Goal: Information Seeking & Learning: Learn about a topic

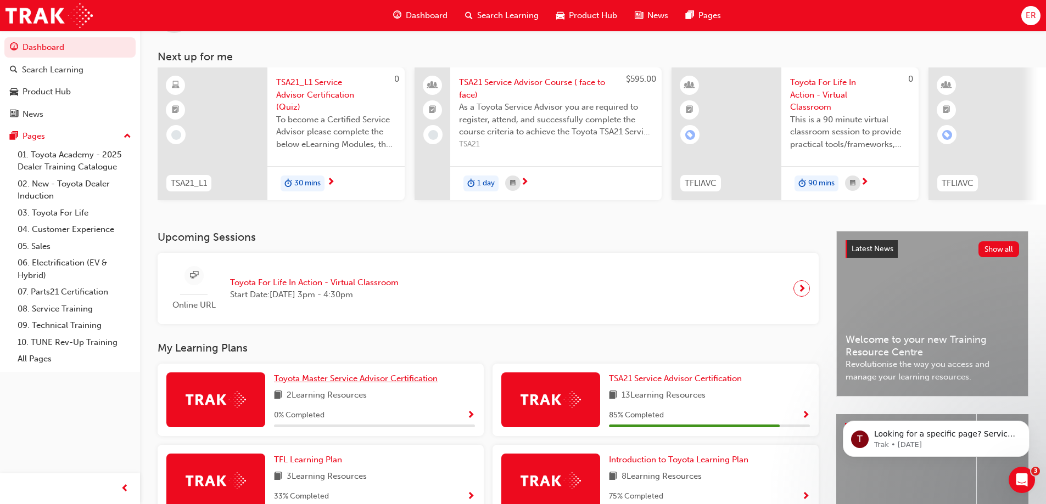
scroll to position [110, 0]
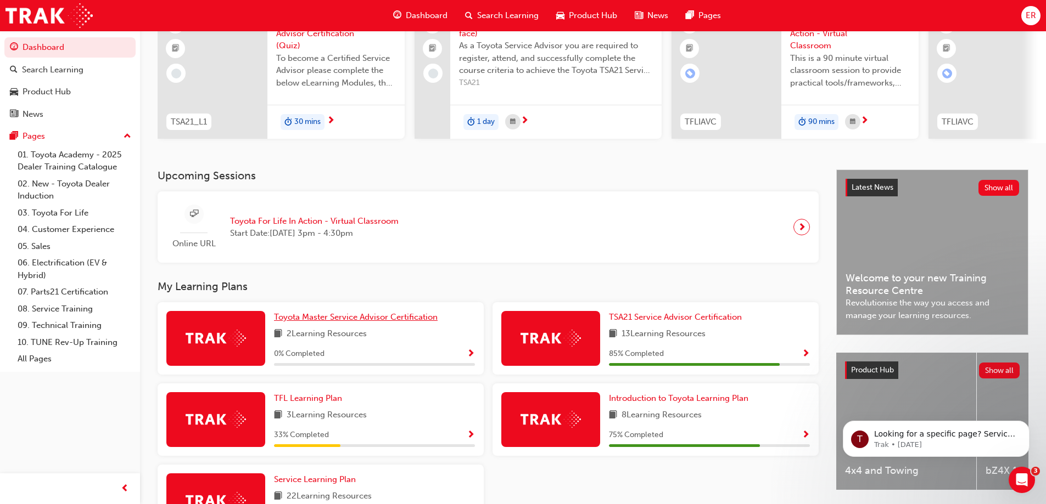
click at [404, 322] on div "Toyota Master Service Advisor Certification 2 Learning Resources 0 % Completed" at bounding box center [321, 338] width 326 height 72
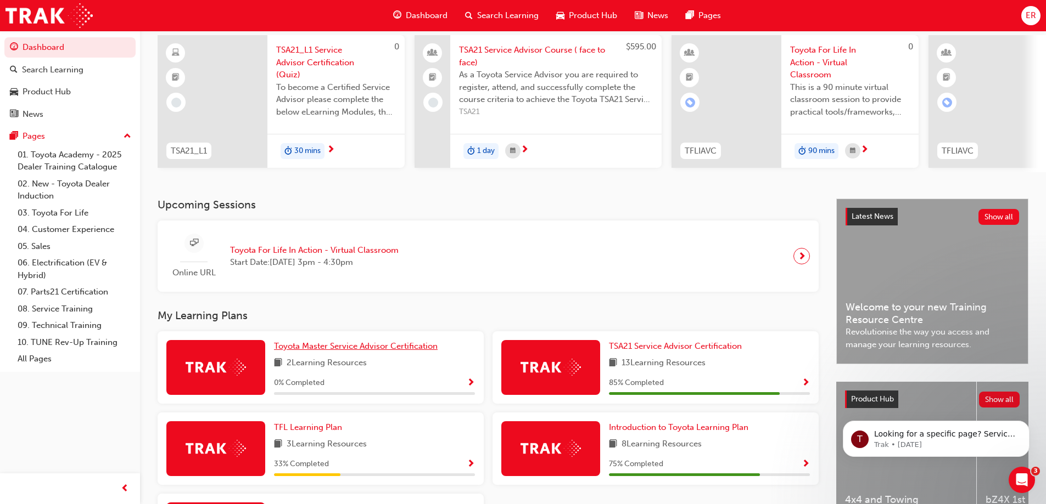
scroll to position [55, 0]
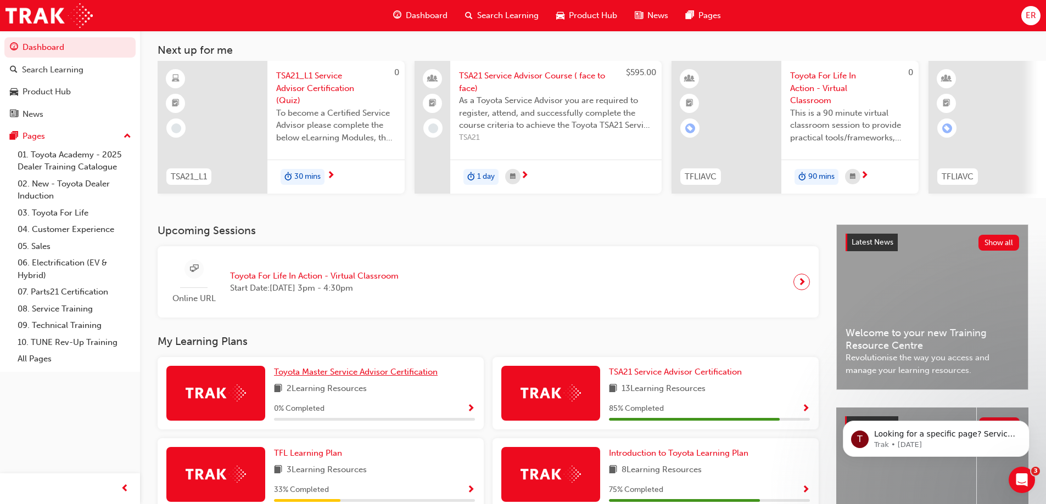
click at [436, 376] on span "Toyota Master Service Advisor Certification" at bounding box center [356, 372] width 164 height 10
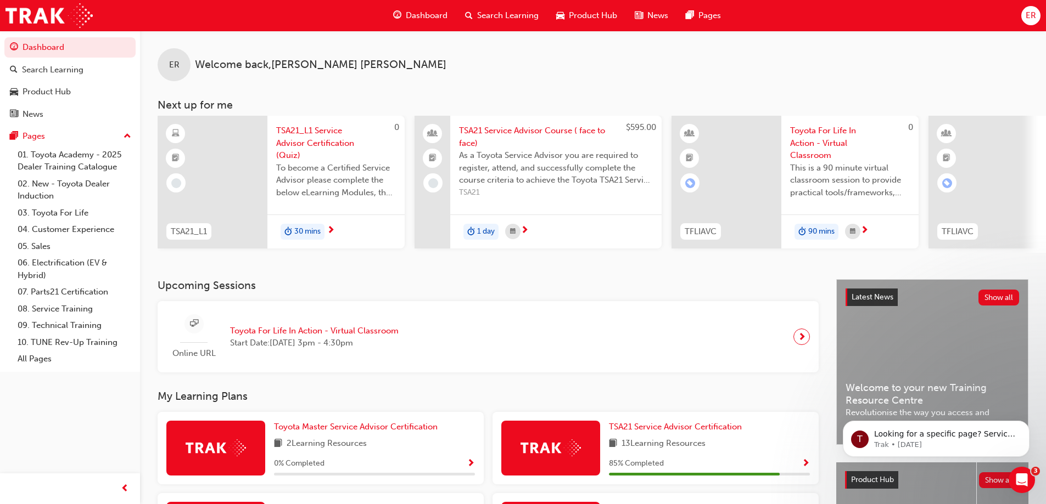
click at [250, 330] on span "Toyota For Life In Action - Virtual Classroom" at bounding box center [314, 331] width 169 height 13
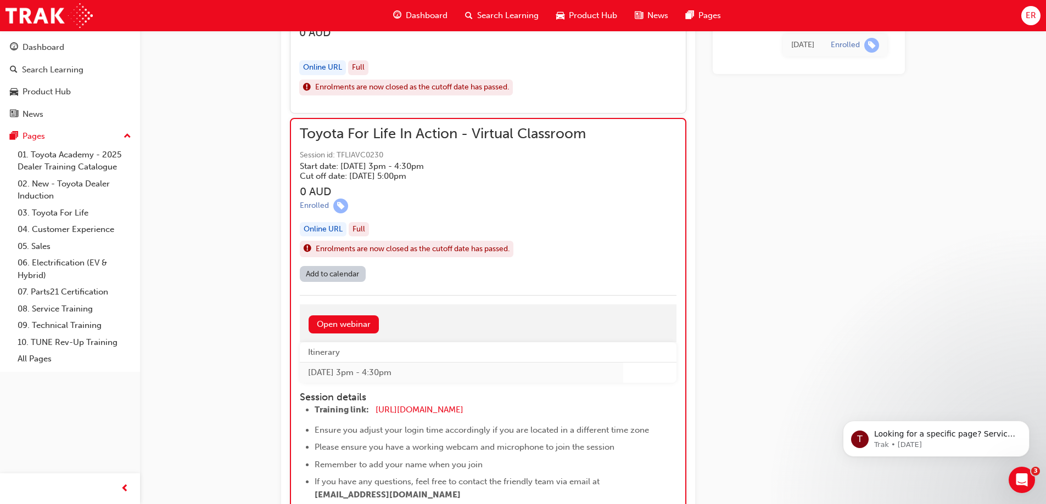
scroll to position [1024, 0]
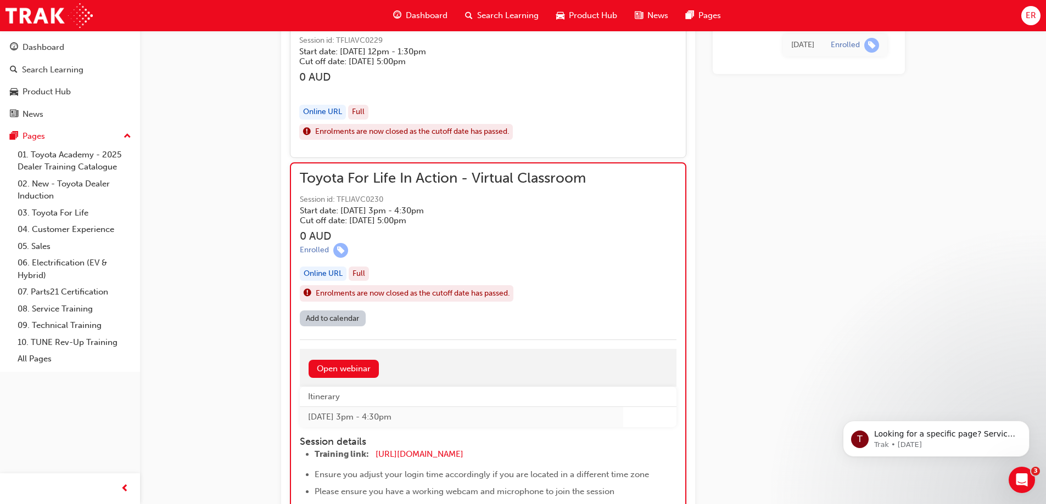
click at [506, 453] on li "Training link: [URL][DOMAIN_NAME] ​" at bounding box center [486, 456] width 342 height 16
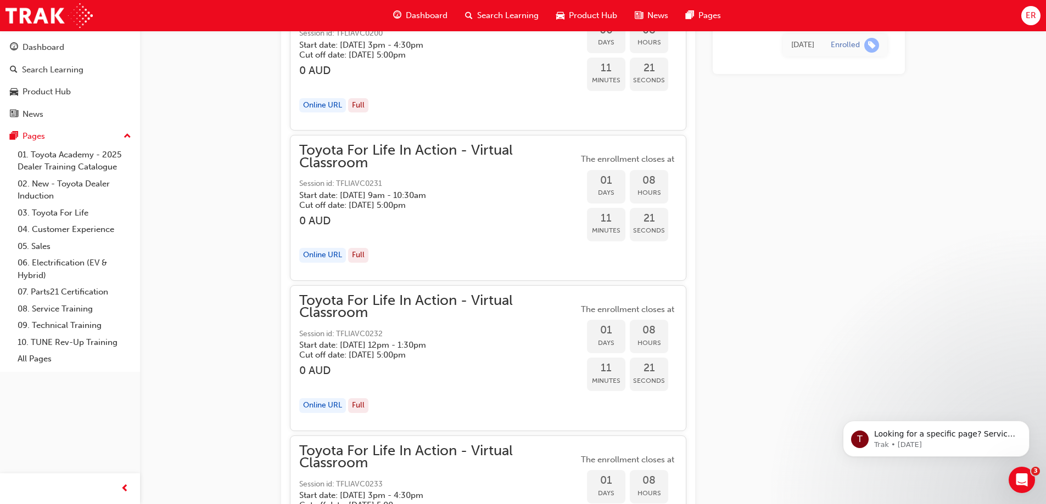
scroll to position [2067, 0]
click at [33, 43] on div "Dashboard" at bounding box center [44, 47] width 42 height 13
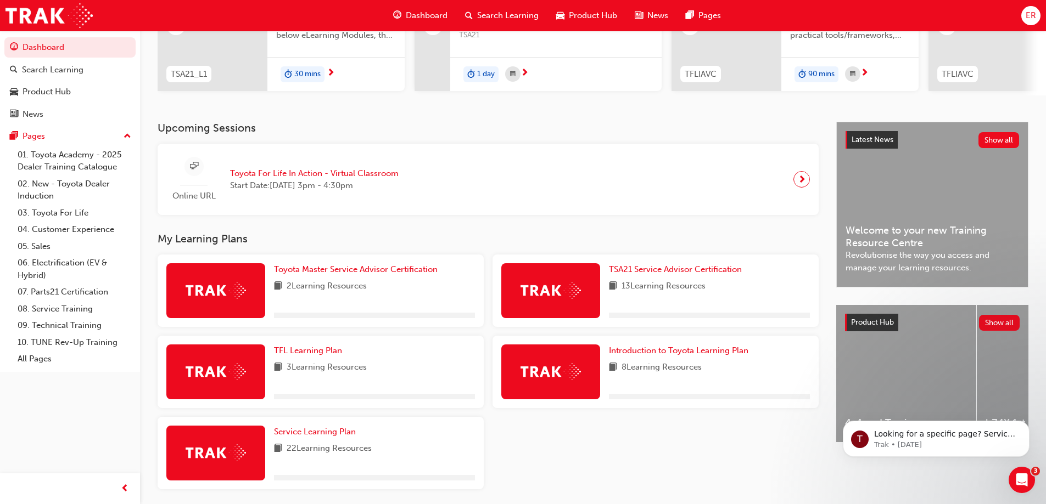
scroll to position [165, 0]
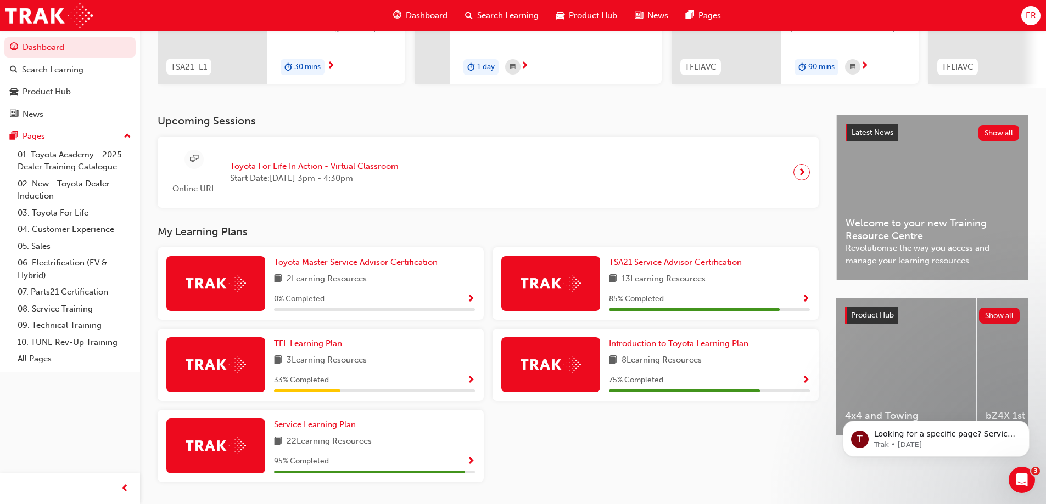
click at [473, 385] on span "Show Progress" at bounding box center [471, 381] width 8 height 10
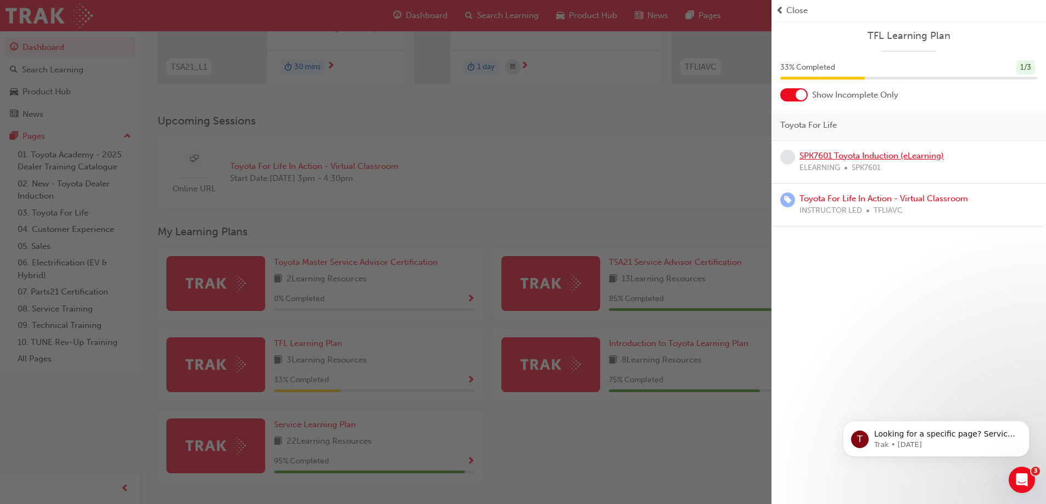
click at [891, 157] on link "SPK7601 Toyota Induction (eLearning)" at bounding box center [871, 156] width 144 height 10
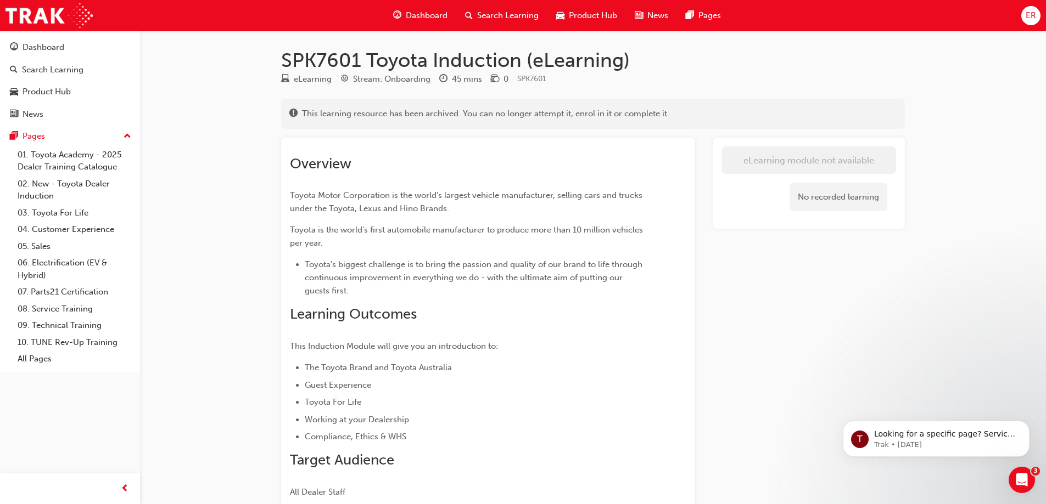
scroll to position [100, 0]
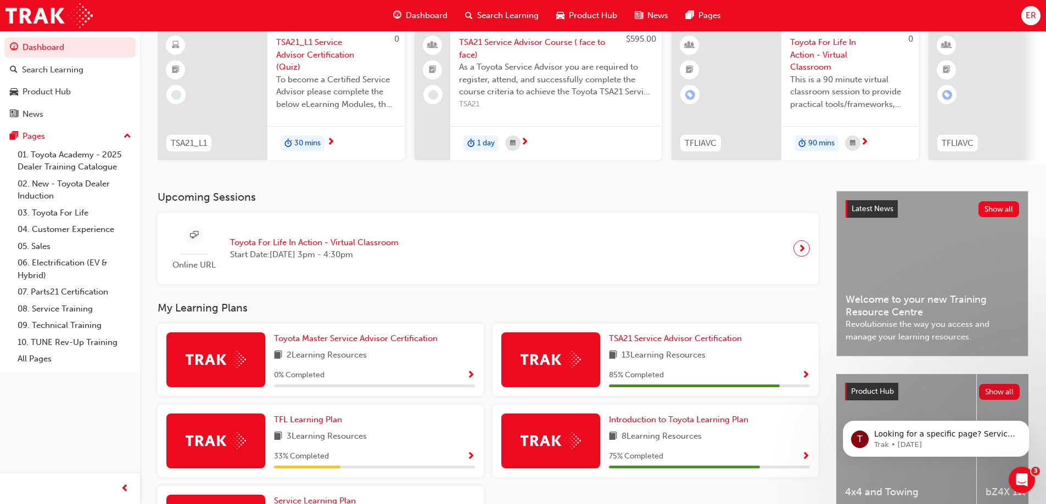
scroll to position [201, 0]
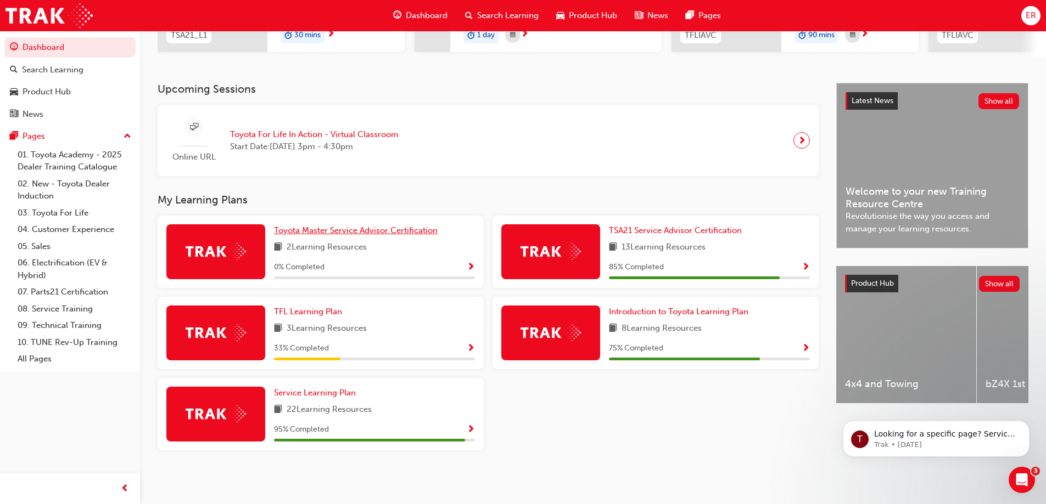
click at [337, 228] on span "Toyota Master Service Advisor Certification" at bounding box center [356, 231] width 164 height 10
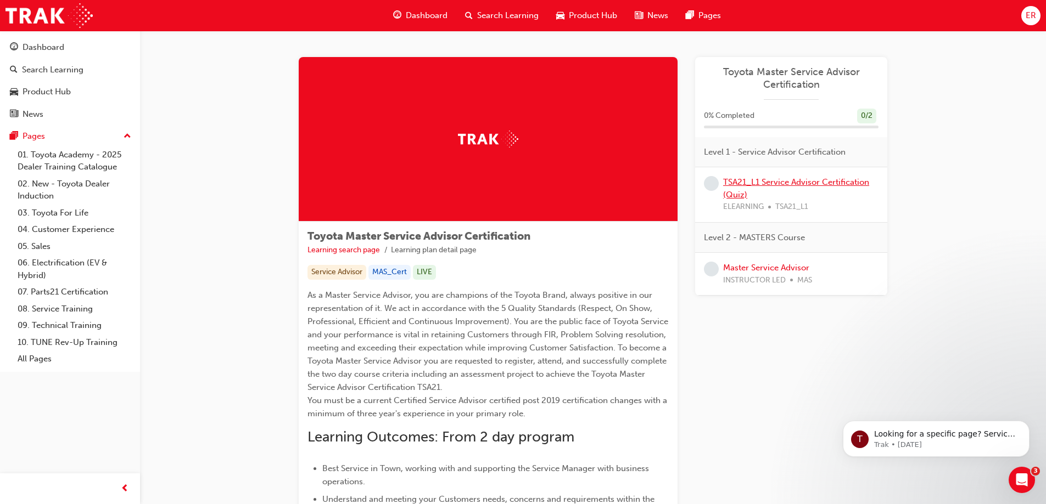
click at [786, 184] on link "TSA21_L1 Service Advisor Certification (Quiz)" at bounding box center [796, 188] width 146 height 23
click at [790, 182] on link "TSA21_L1 Service Advisor Certification (Quiz)" at bounding box center [796, 188] width 146 height 23
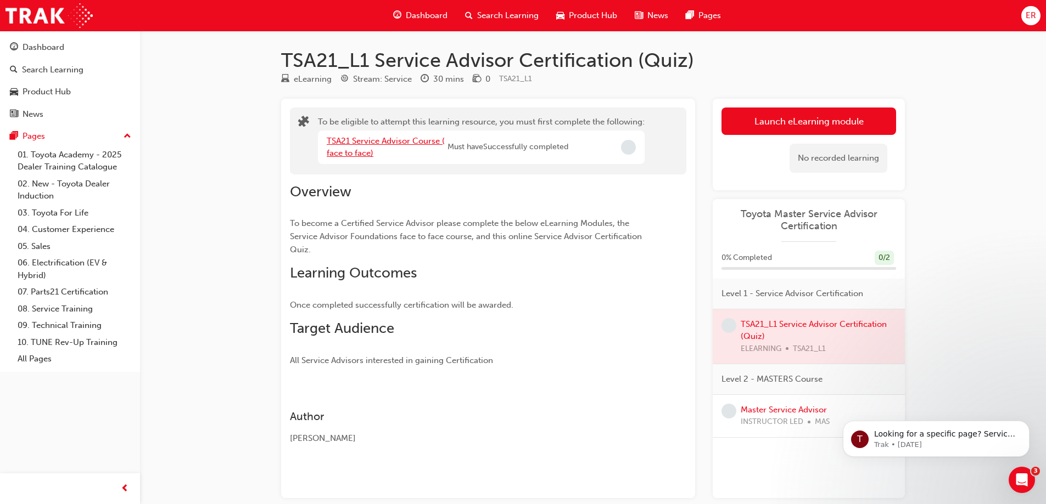
click at [405, 143] on link "TSA21 Service Advisor Course ( face to face)" at bounding box center [386, 147] width 118 height 23
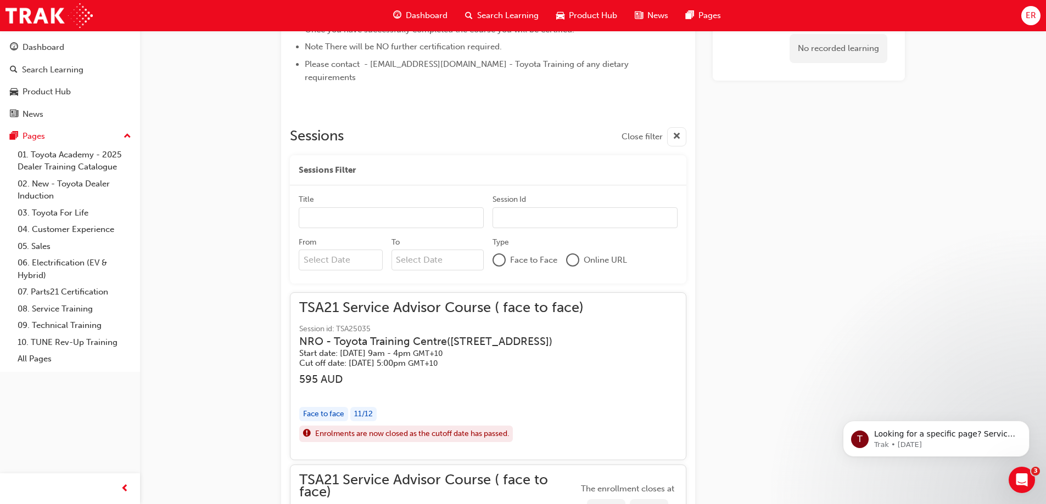
scroll to position [769, 0]
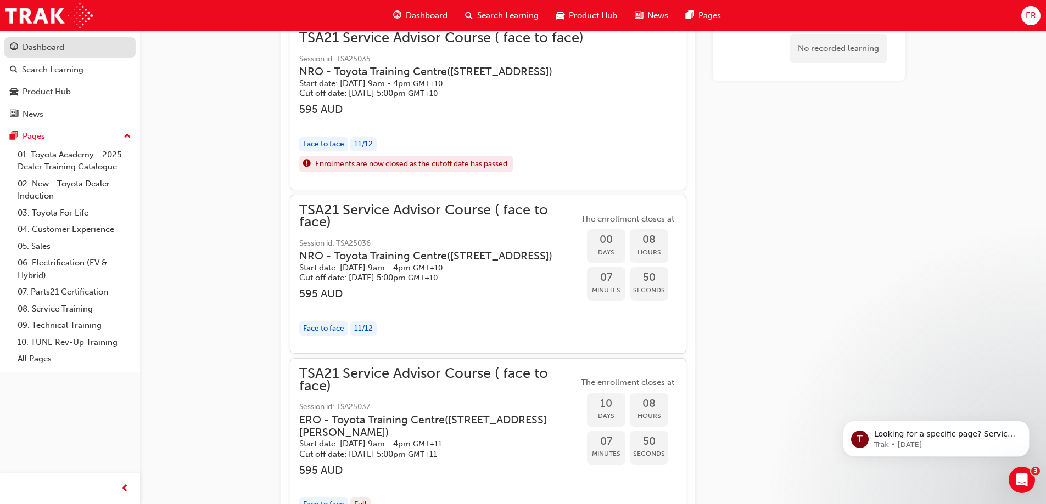
click at [35, 51] on div "Dashboard" at bounding box center [44, 47] width 42 height 13
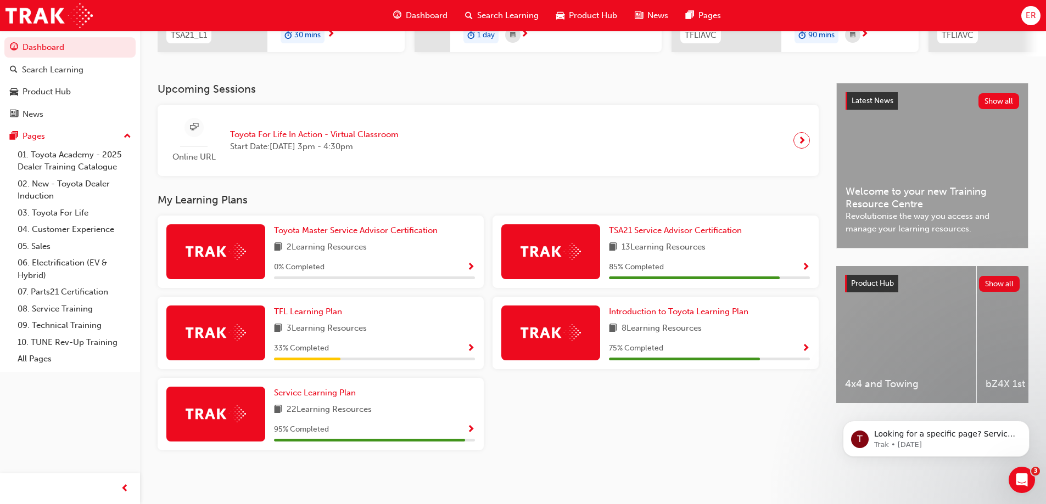
scroll to position [201, 0]
click at [683, 231] on span "TSA21 Service Advisor Certification" at bounding box center [675, 231] width 133 height 10
